Goal: Find specific page/section

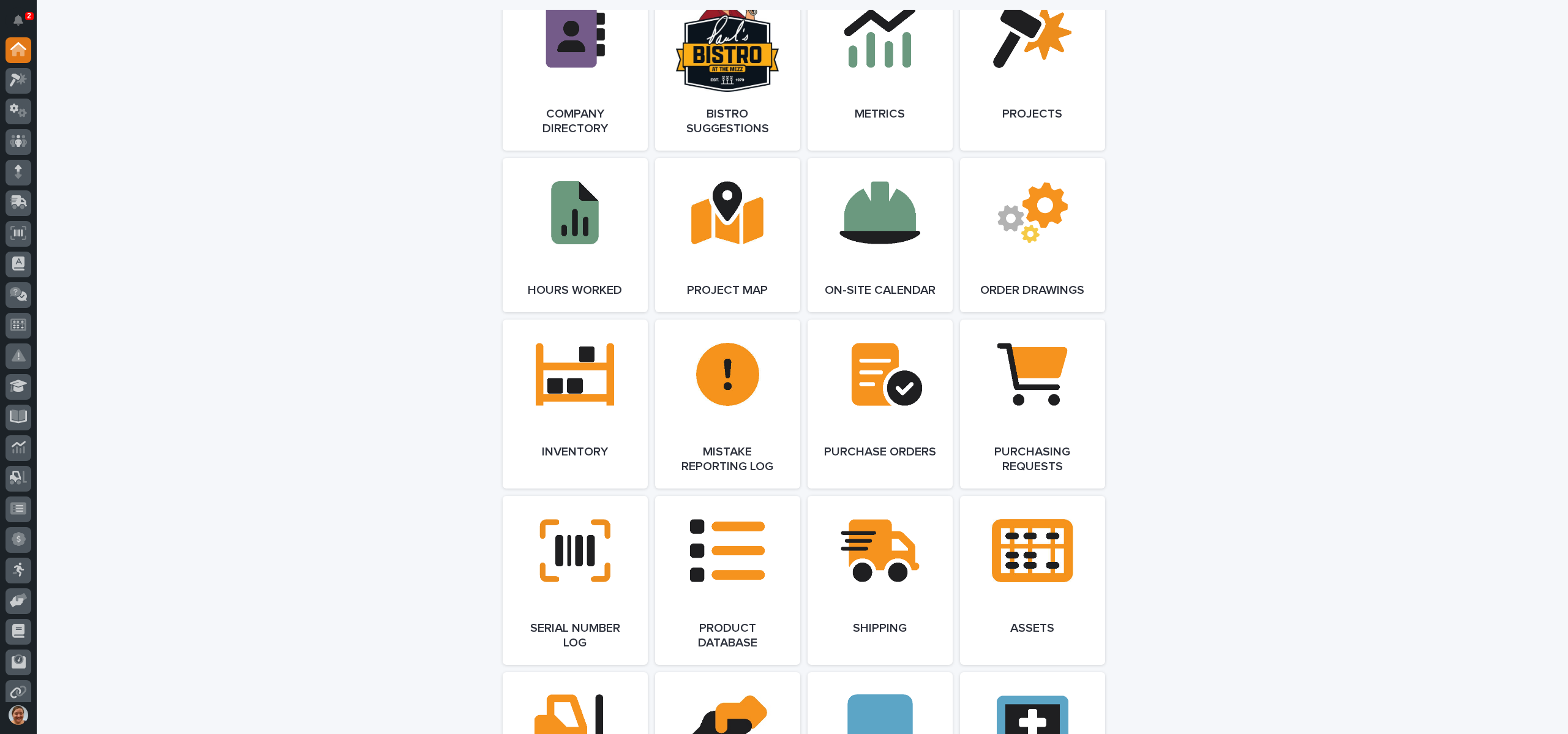
scroll to position [1102, 0]
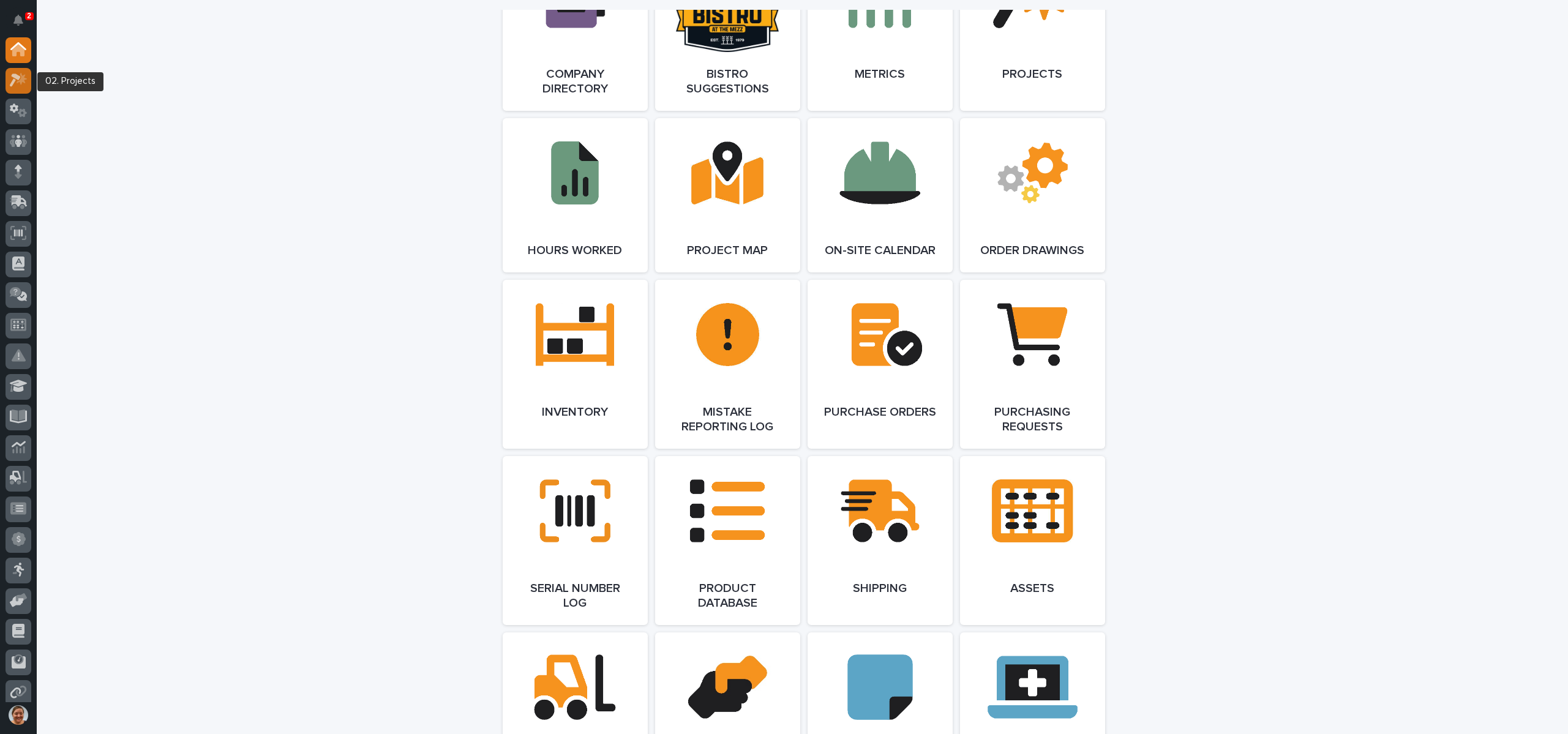
click at [21, 71] on div at bounding box center [18, 81] width 26 height 26
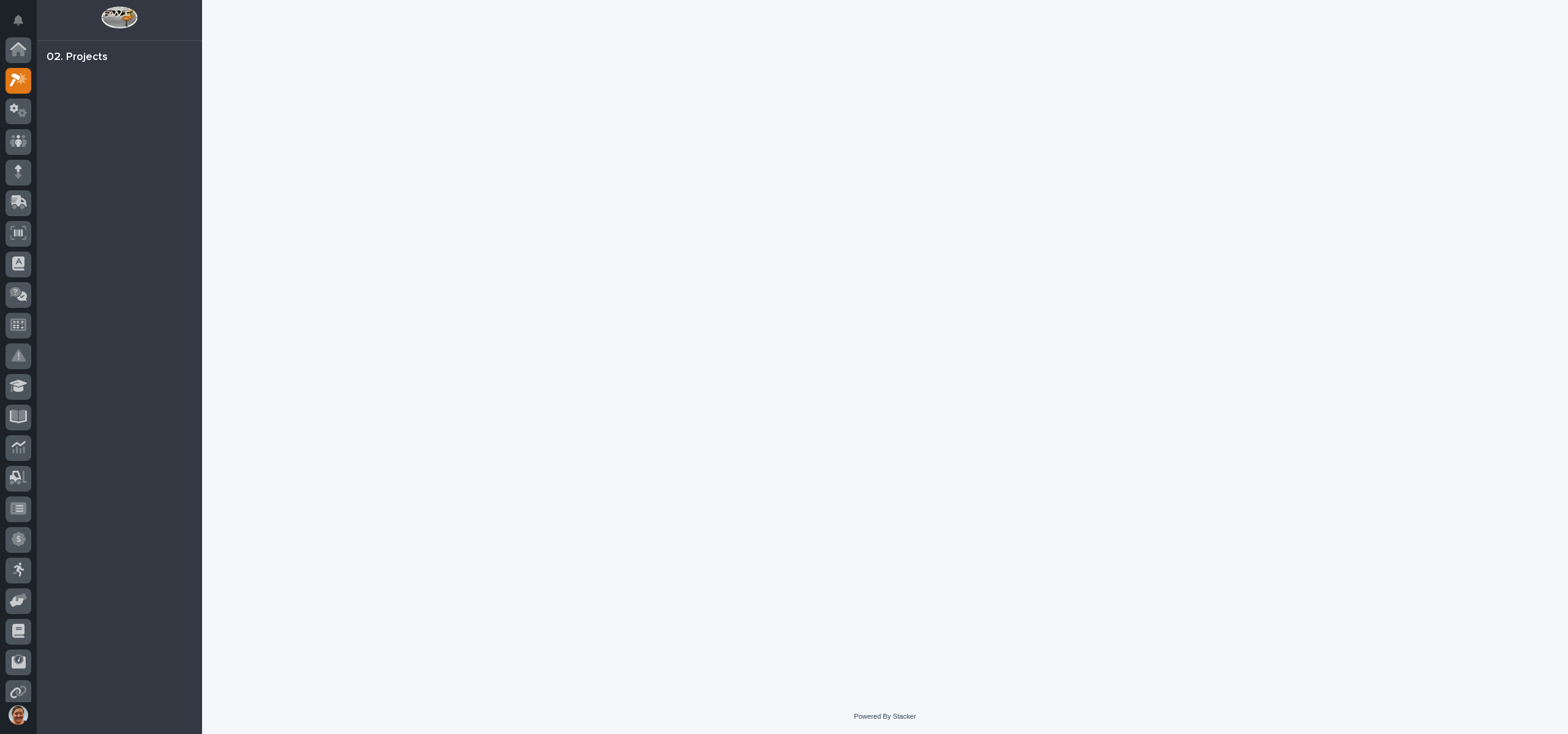
scroll to position [31, 0]
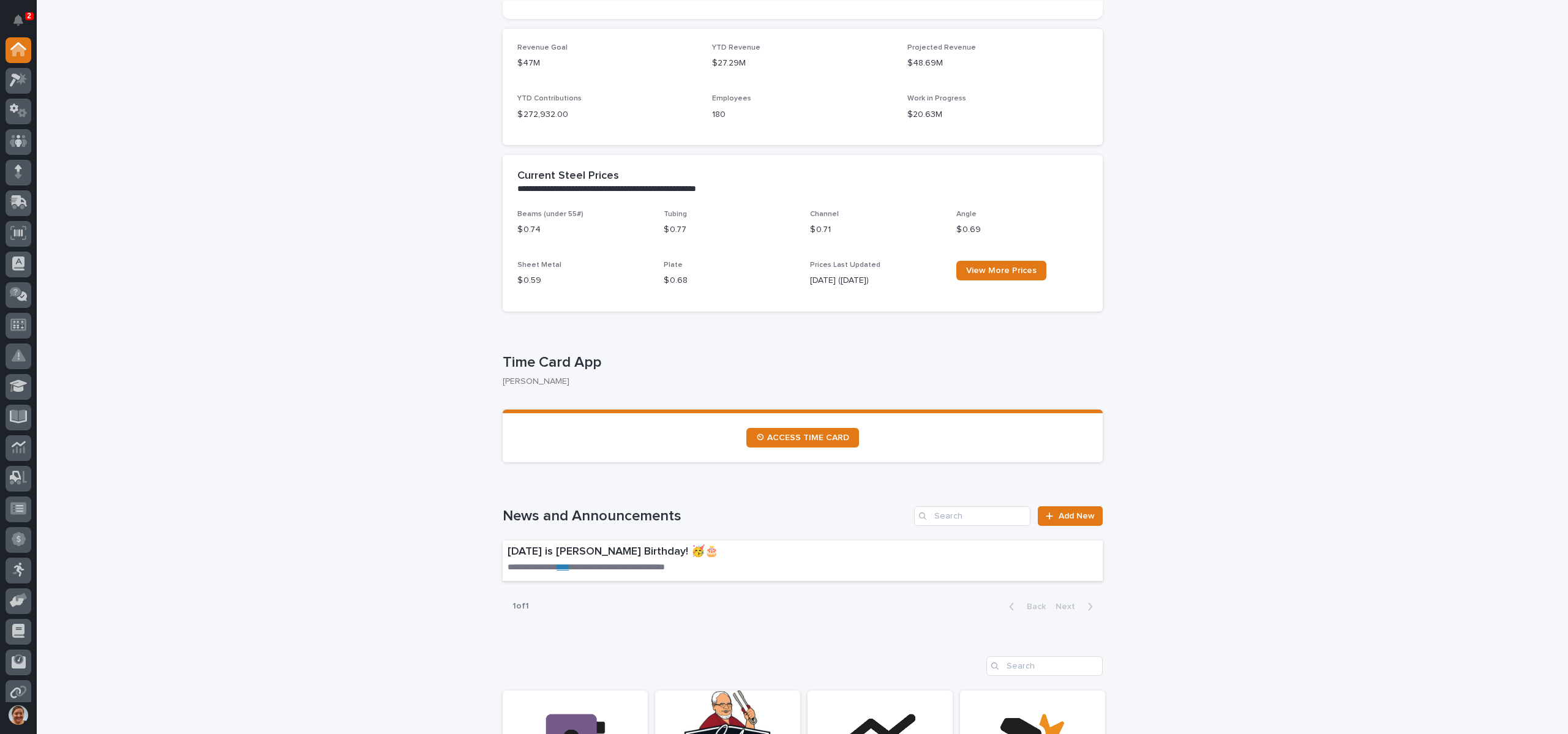
scroll to position [367, 0]
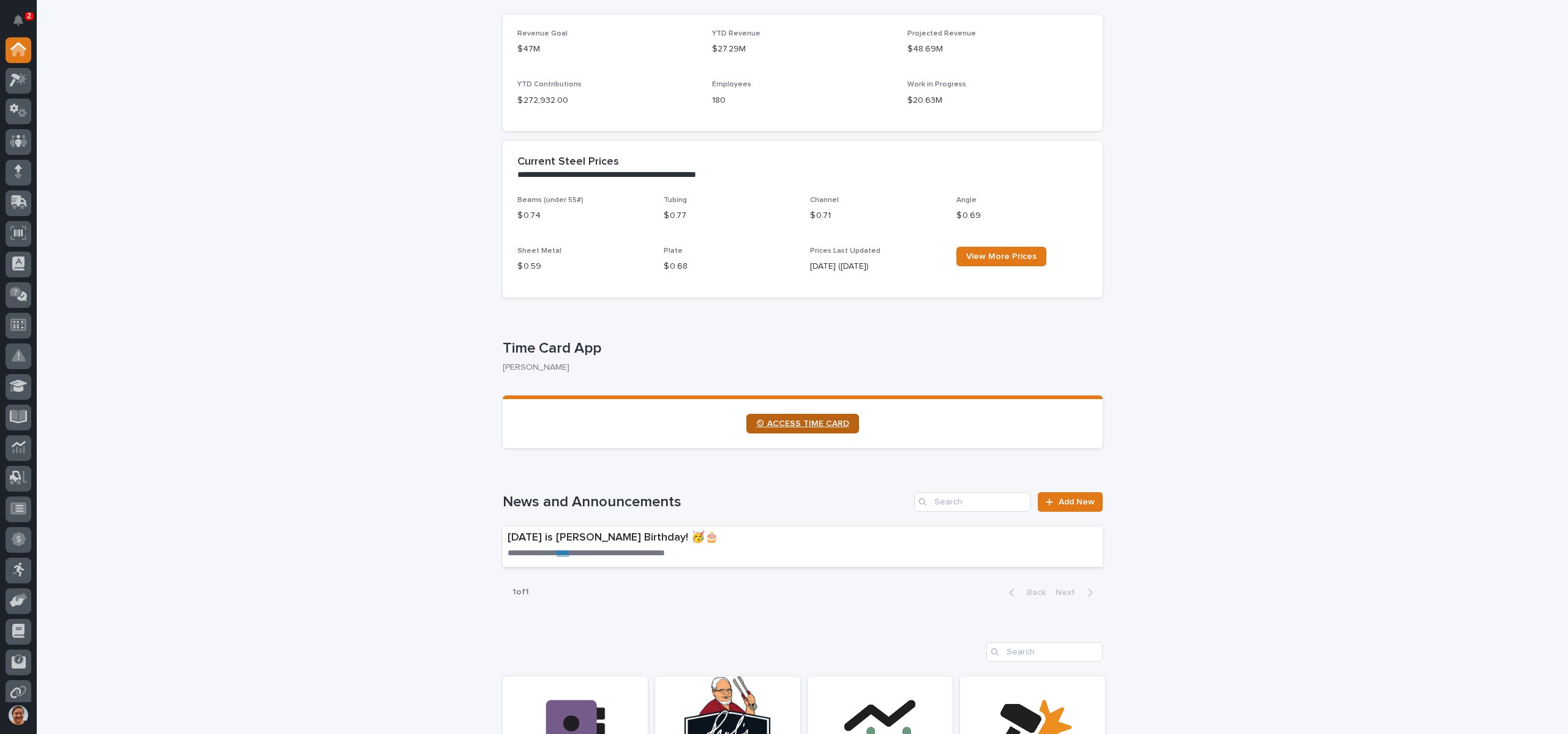
click at [767, 423] on span "⏲ ACCESS TIME CARD" at bounding box center [802, 423] width 93 height 9
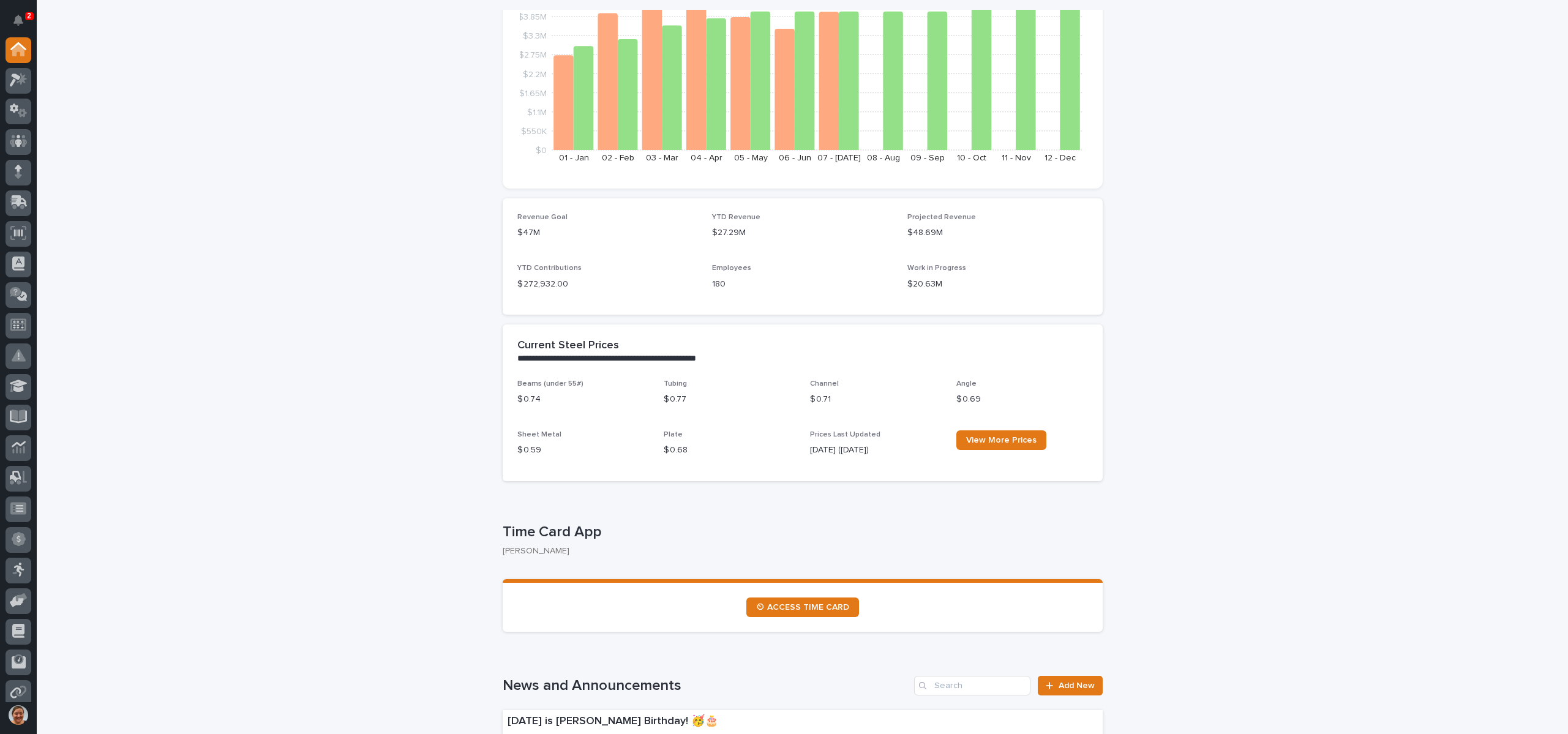
scroll to position [0, 0]
